Goal: Transaction & Acquisition: Purchase product/service

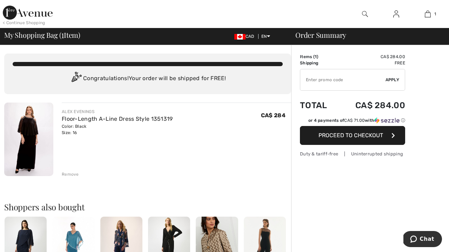
click at [42, 127] on img at bounding box center [28, 140] width 49 height 74
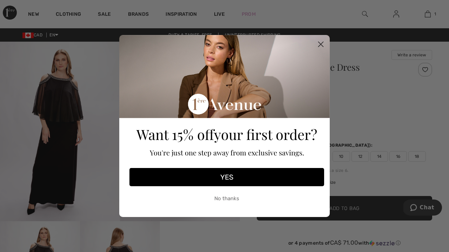
click at [323, 42] on icon "Close dialog" at bounding box center [321, 44] width 12 height 12
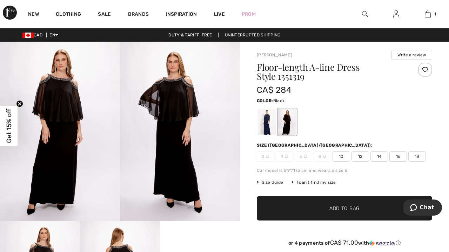
click at [55, 82] on img at bounding box center [60, 132] width 120 height 180
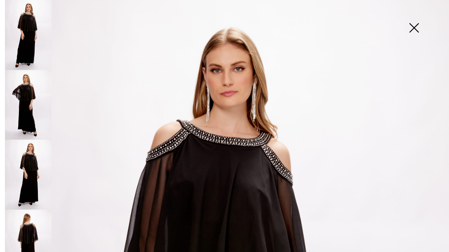
click at [20, 89] on img at bounding box center [28, 105] width 47 height 70
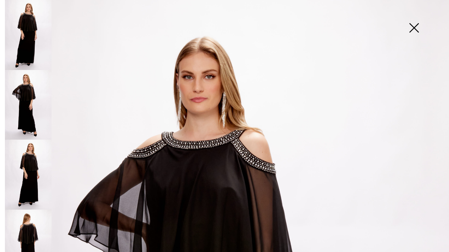
click at [35, 144] on img at bounding box center [28, 175] width 47 height 70
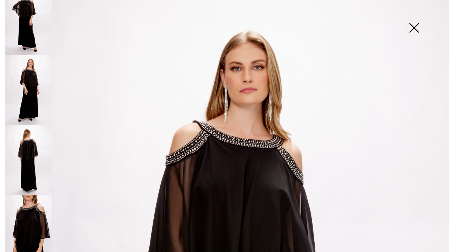
scroll to position [84, 0]
click at [412, 34] on img at bounding box center [413, 29] width 35 height 36
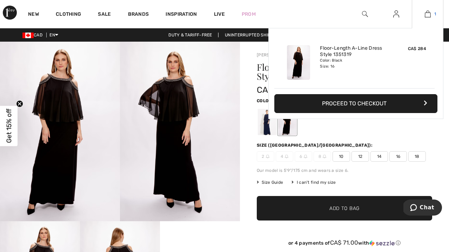
click at [435, 14] on span "1" at bounding box center [435, 14] width 2 height 6
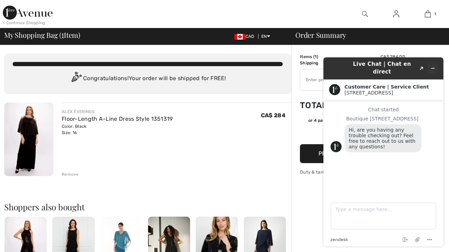
click at [434, 67] on icon "Minimize widget" at bounding box center [432, 68] width 5 height 5
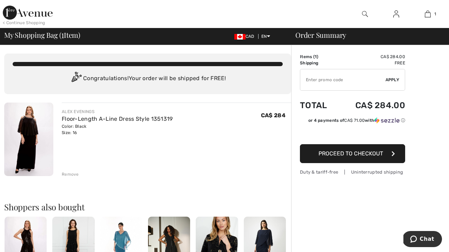
click at [420, 240] on span "Chat" at bounding box center [415, 239] width 10 height 7
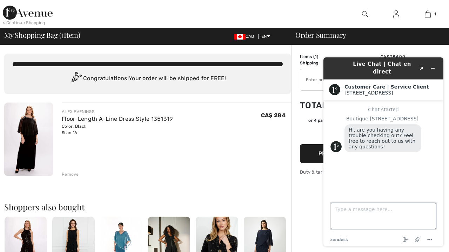
click at [359, 219] on textarea "Type a message here..." at bounding box center [383, 216] width 105 height 27
type textarea "I just bought this Dress [DATE] in store but it was 344.00!"
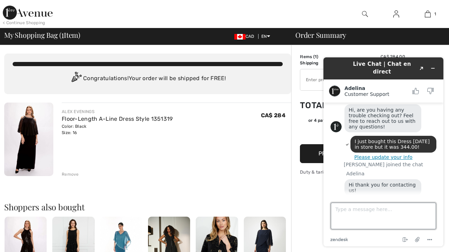
scroll to position [41, 0]
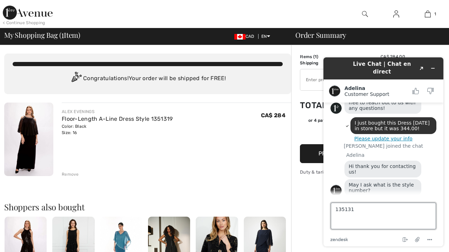
type textarea "1351319"
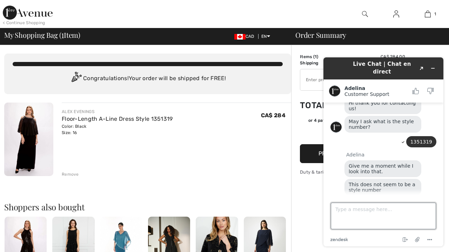
scroll to position [118, 0]
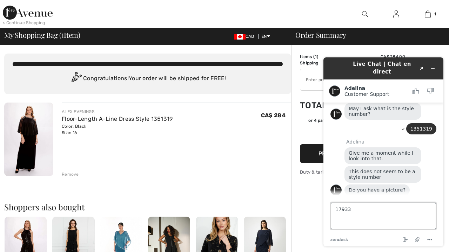
type textarea "179330"
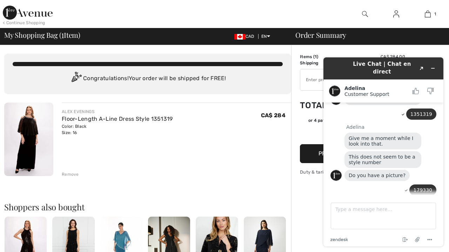
click at [76, 113] on div "ALEX EVENINGS" at bounding box center [117, 112] width 111 height 6
click at [73, 117] on link "Floor-Length A-Line Dress Style 1351319" at bounding box center [117, 119] width 111 height 7
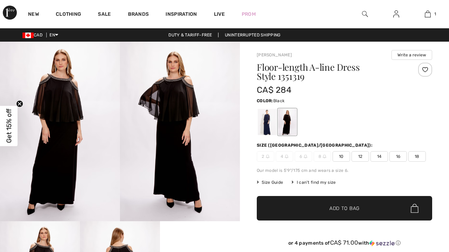
scroll to position [127, 0]
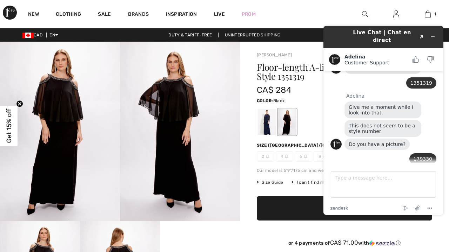
click at [360, 14] on div at bounding box center [365, 14] width 32 height 28
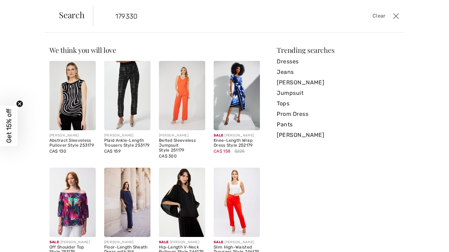
type input "179330"
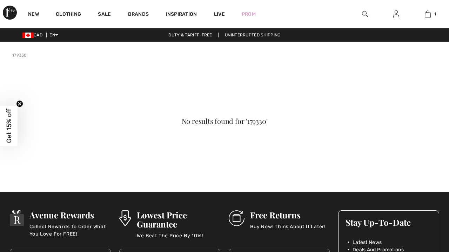
scroll to position [127, 0]
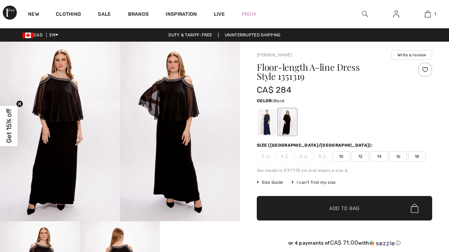
scroll to position [127, 0]
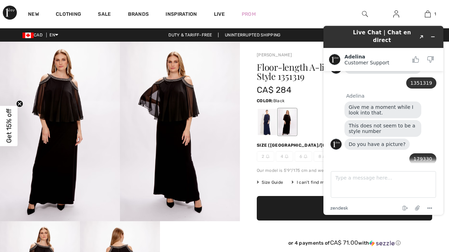
click at [177, 118] on img at bounding box center [180, 132] width 120 height 180
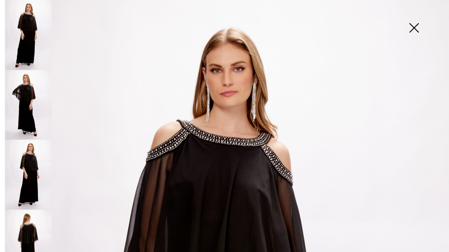
drag, startPoint x: 260, startPoint y: 157, endPoint x: 260, endPoint y: 167, distance: 10.5
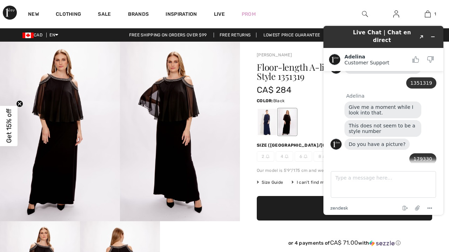
click at [211, 167] on img at bounding box center [180, 132] width 120 height 180
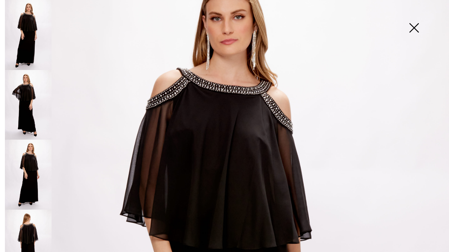
scroll to position [54, 0]
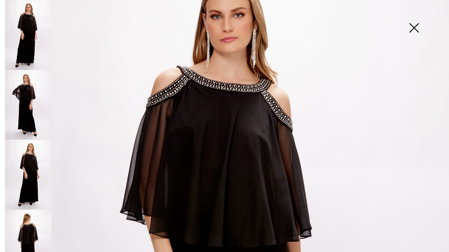
click at [413, 26] on img at bounding box center [413, 29] width 35 height 36
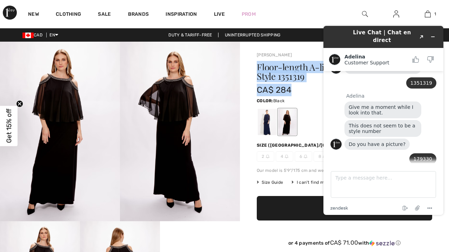
drag, startPoint x: 258, startPoint y: 65, endPoint x: 291, endPoint y: 91, distance: 41.5
click at [291, 91] on div "Floor-length A-line Dress Style 1351319 CA$ 284" at bounding box center [330, 80] width 146 height 34
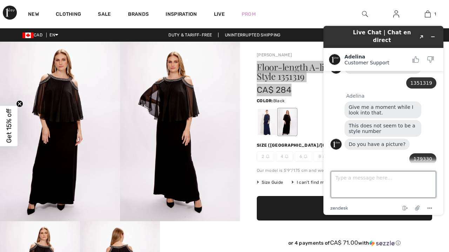
click at [350, 178] on textarea "Type a message here..." at bounding box center [383, 184] width 105 height 27
type textarea "v"
click at [338, 177] on textarea "Type a message here..." at bounding box center [383, 184] width 105 height 27
paste textarea "607-S1A-AB"
type textarea "6"
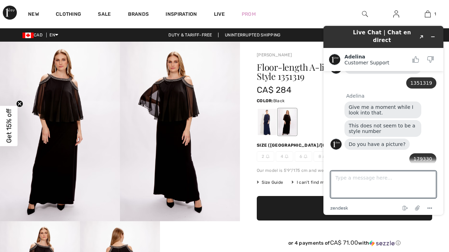
click at [295, 91] on div "CA$ 284" at bounding box center [330, 90] width 146 height 13
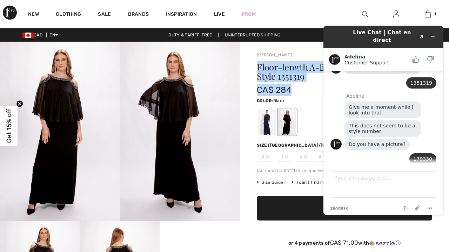
drag, startPoint x: 292, startPoint y: 90, endPoint x: 257, endPoint y: 67, distance: 41.8
click at [257, 67] on div "Floor-length A-line Dress Style 1351319 CA$ 284" at bounding box center [330, 80] width 146 height 34
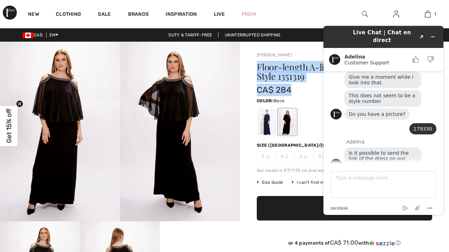
copy div "Floor-length A-line Dress Style 1351319 CA$ 284"
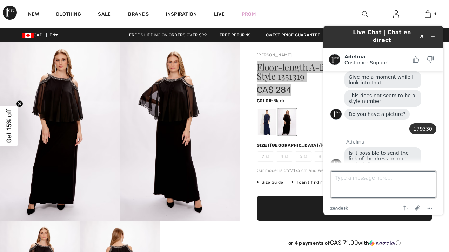
click at [347, 179] on textarea "Type a message here..." at bounding box center [383, 184] width 105 height 27
paste textarea "Floor-length A-line Dress Style 1351319 CA$ 284"
type textarea "Floor-length A-line Dress Style 1351319 CA$ 284"
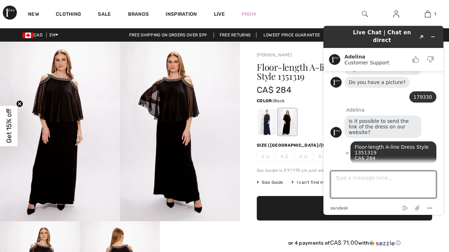
click at [243, 234] on div "Alex Evenings Write a review Floor-length A-line Dress Style 1351319 CA$ 284 Co…" at bounding box center [344, 256] width 209 height 428
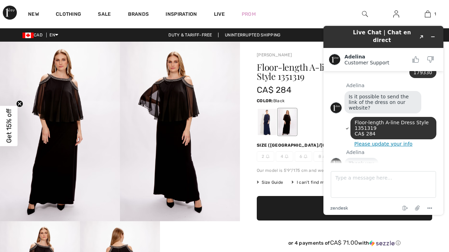
scroll to position [-5, 0]
click at [347, 184] on textarea "Type a message here..." at bounding box center [383, 184] width 105 height 27
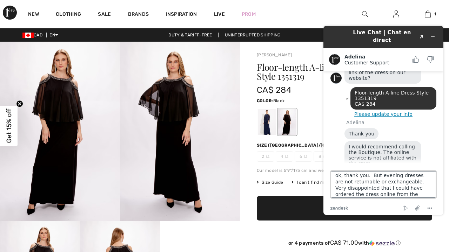
scroll to position [13, 0]
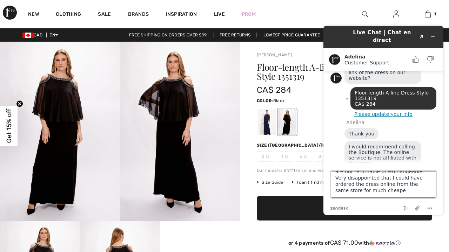
type textarea "ok, thank you. But evening dresses are not returnable or exchangeable. Very dis…"
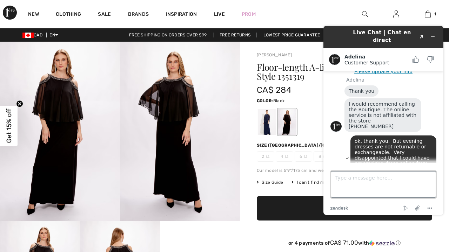
scroll to position [322, 0]
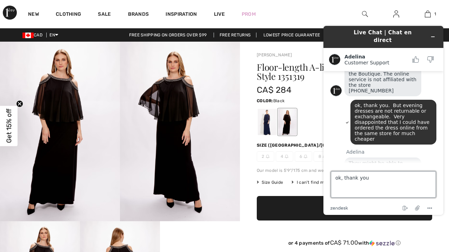
type textarea "ok, thank you."
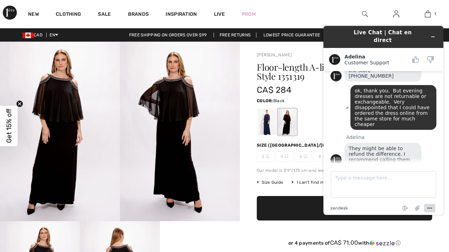
click at [432, 212] on icon "Menu" at bounding box center [429, 208] width 8 height 8
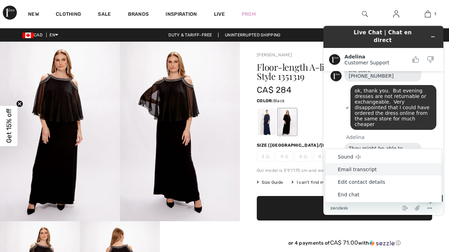
drag, startPoint x: 356, startPoint y: 199, endPoint x: 358, endPoint y: 175, distance: 24.7
click at [358, 174] on ul "Sound Email transcript Edit contact details End chat" at bounding box center [383, 176] width 117 height 54
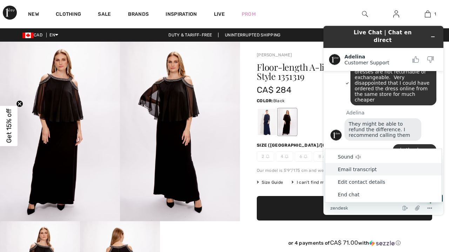
scroll to position [361, 0]
click at [358, 175] on li "Email transcript" at bounding box center [383, 169] width 116 height 13
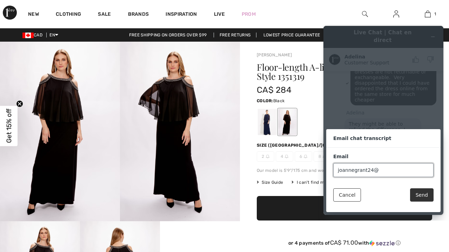
type input "joannegrant24@gmail.com"
click at [417, 199] on button "Send" at bounding box center [421, 195] width 23 height 13
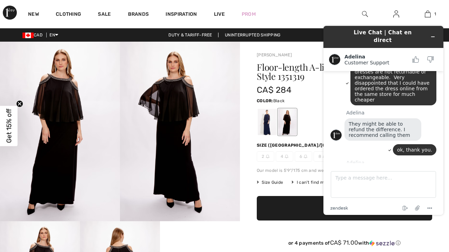
click at [328, 23] on div "Live Chat | Chat en direct Adelina Customer Support Customer Support Chat start…" at bounding box center [383, 120] width 131 height 201
click at [429, 39] on header "Live Chat | Chat en direct" at bounding box center [383, 37] width 120 height 22
click at [433, 39] on header "Live Chat | Chat en direct" at bounding box center [383, 37] width 120 height 22
click at [404, 213] on div "End chat Attach file Options" at bounding box center [392, 208] width 88 height 9
click at [405, 212] on icon "End chat" at bounding box center [405, 208] width 8 height 8
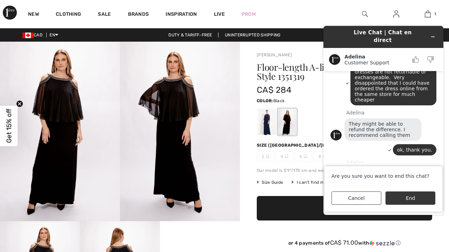
click at [405, 202] on button "End" at bounding box center [410, 198] width 50 height 13
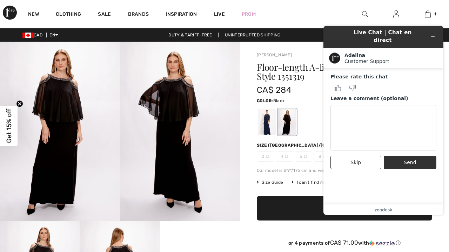
click at [433, 40] on header "Live Chat | Chat en direct" at bounding box center [383, 37] width 120 height 22
click at [320, 18] on div "New Clothing Sale Brands Inspiration Live Prom 1 Added to Bag Alex Evenings Flo…" at bounding box center [224, 14] width 449 height 28
click at [429, 40] on header "Live Chat | Chat en direct" at bounding box center [383, 37] width 120 height 22
click at [251, 239] on div "Alex Evenings Write a review Floor-length A-line Dress Style 1351319 CA$ 284 Co…" at bounding box center [344, 256] width 209 height 428
click at [270, 126] on div at bounding box center [267, 122] width 18 height 26
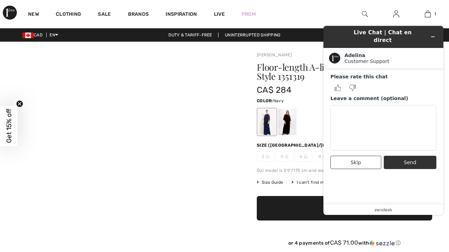
scroll to position [0, 0]
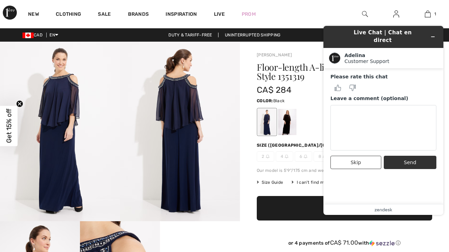
click at [289, 118] on div at bounding box center [287, 122] width 18 height 26
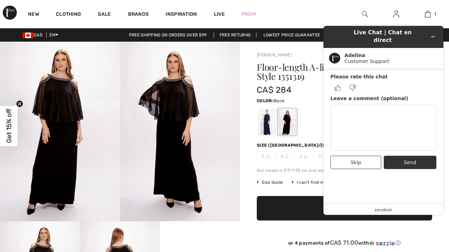
click at [290, 6] on div "New Clothing Sale Brands Inspiration Live Prom 1 Added to Bag Alex Evenings Flo…" at bounding box center [224, 14] width 449 height 28
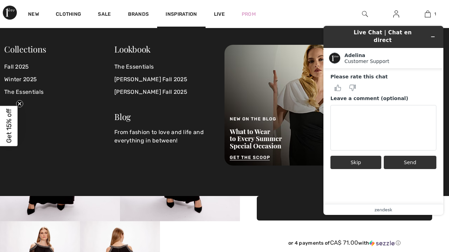
click at [369, 156] on button "Skip" at bounding box center [355, 162] width 51 height 13
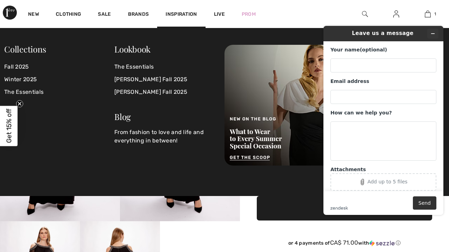
click at [437, 34] on button "Minimize widget" at bounding box center [432, 34] width 11 height 10
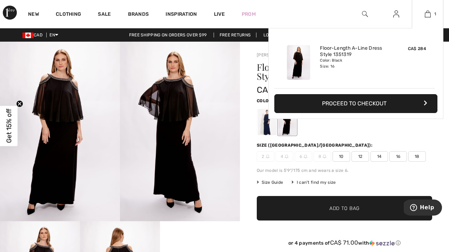
click at [432, 18] on div "1 Added to Bag Alex Evenings Floor-length A-line Dress Style 1351319 CA$ 284 Co…" at bounding box center [428, 14] width 32 height 28
click at [431, 16] on link "1" at bounding box center [427, 14] width 31 height 8
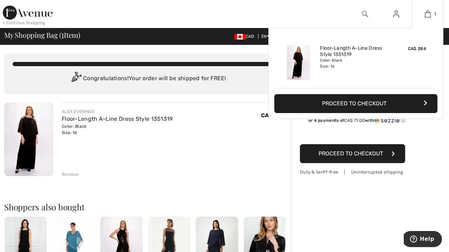
click at [437, 137] on div "Added to Bag Alex Evenings Floor-length A-line Dress Style 1351319 CA$ 284 Colo…" at bounding box center [355, 90] width 175 height 124
click at [378, 107] on button "Proceed to Checkout" at bounding box center [355, 103] width 163 height 19
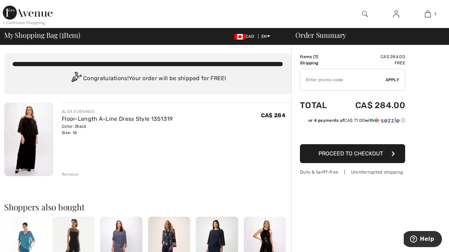
click at [349, 80] on input "TEXT" at bounding box center [342, 79] width 85 height 21
type input "NEW15"
click at [392, 81] on span "Apply" at bounding box center [392, 80] width 14 height 6
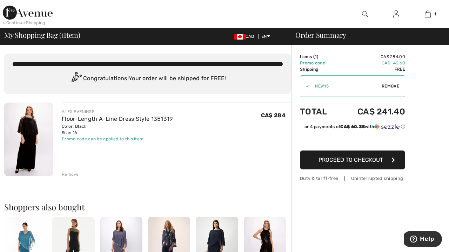
click at [257, 171] on div "Remove" at bounding box center [176, 174] width 229 height 8
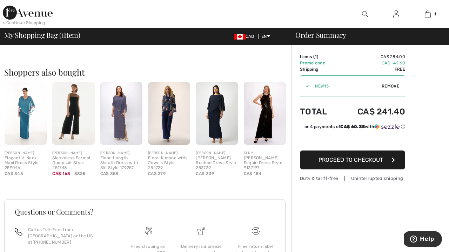
scroll to position [137, 0]
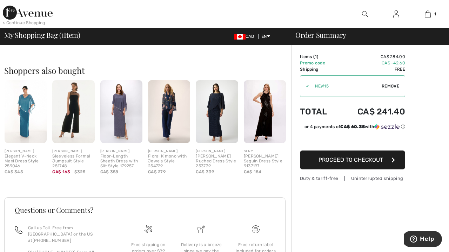
click at [219, 104] on img at bounding box center [217, 111] width 42 height 63
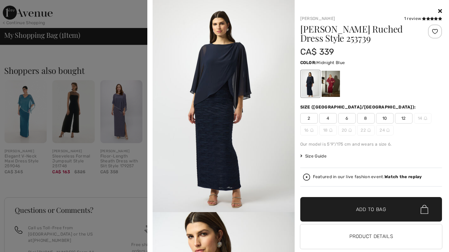
scroll to position [88, 0]
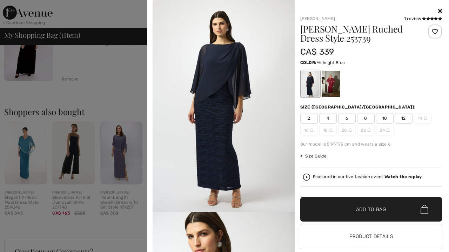
click at [441, 12] on icon at bounding box center [440, 11] width 4 height 6
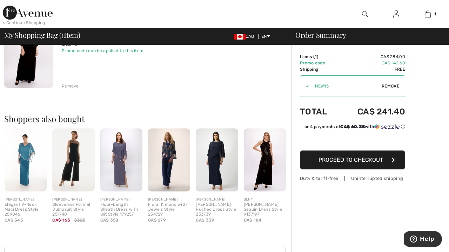
click at [219, 83] on div "Remove" at bounding box center [176, 86] width 229 height 8
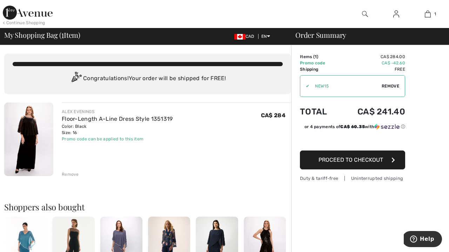
scroll to position [0, 0]
click at [21, 126] on img at bounding box center [28, 140] width 49 height 74
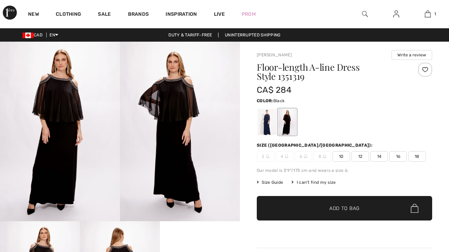
checkbox input "true"
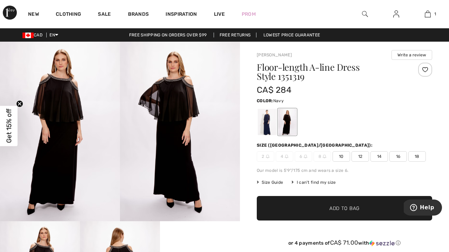
click at [268, 115] on div at bounding box center [267, 122] width 18 height 26
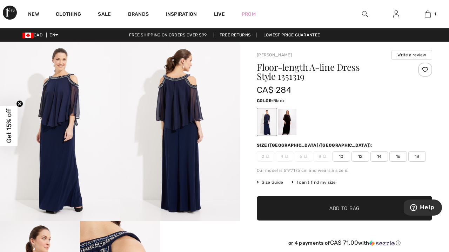
click at [290, 116] on div at bounding box center [287, 122] width 18 height 26
